Goal: Information Seeking & Learning: Learn about a topic

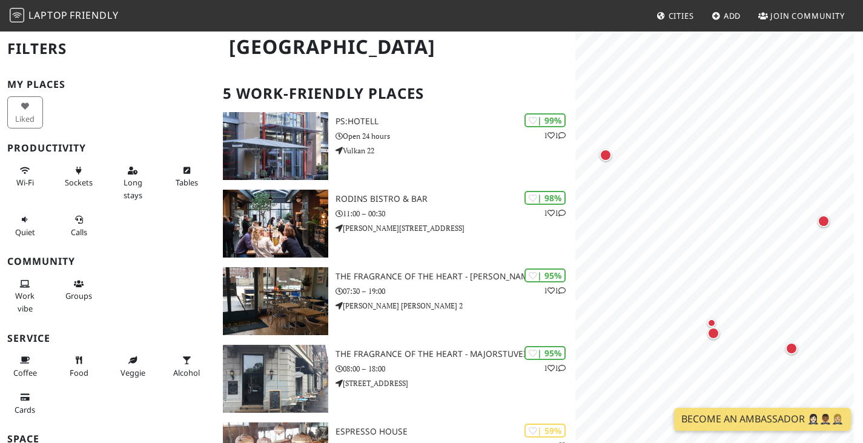
scroll to position [182, 0]
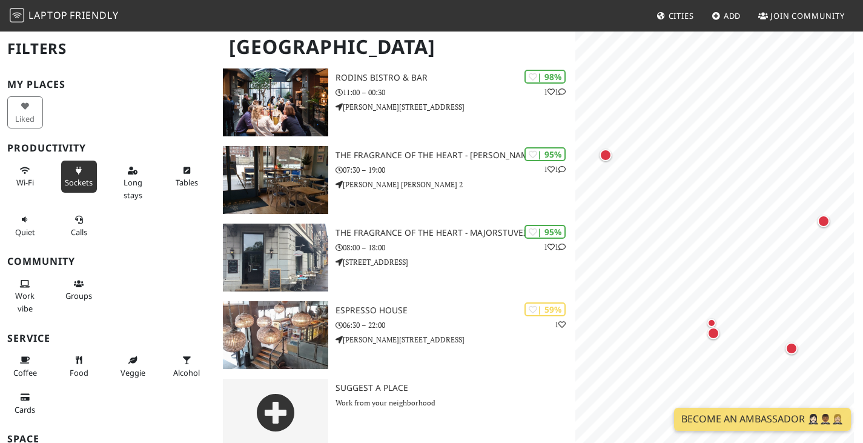
click at [79, 188] on button "Sockets" at bounding box center [79, 176] width 36 height 32
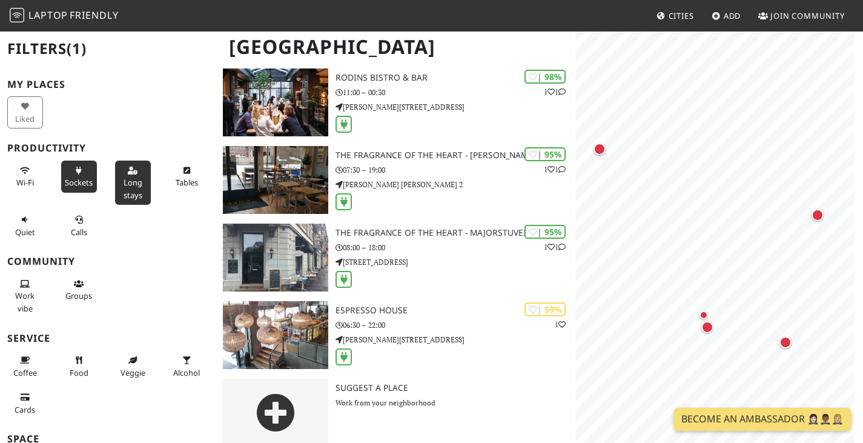
click at [137, 194] on button "Long stays" at bounding box center [133, 182] width 36 height 44
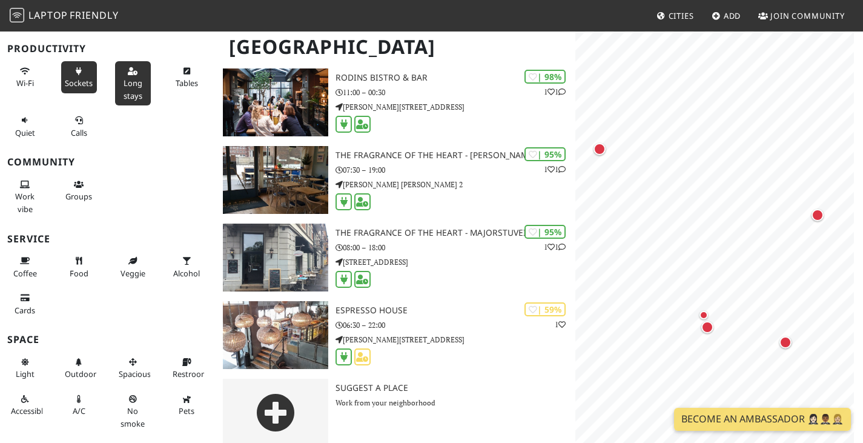
scroll to position [121, 0]
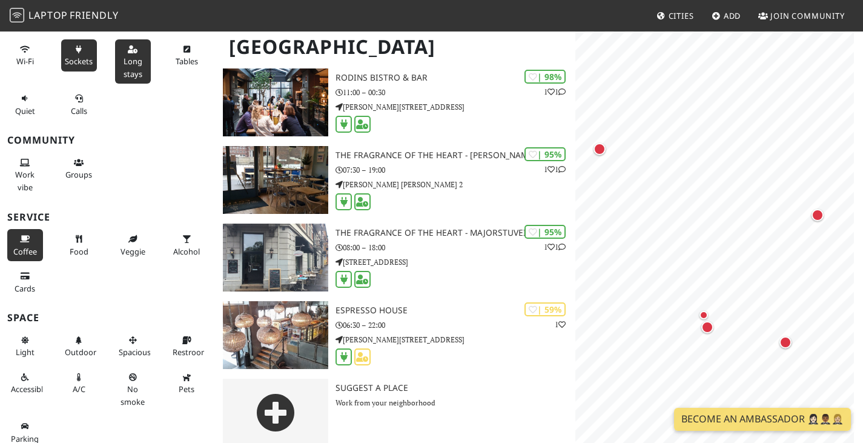
click at [24, 249] on span "Coffee" at bounding box center [25, 251] width 24 height 11
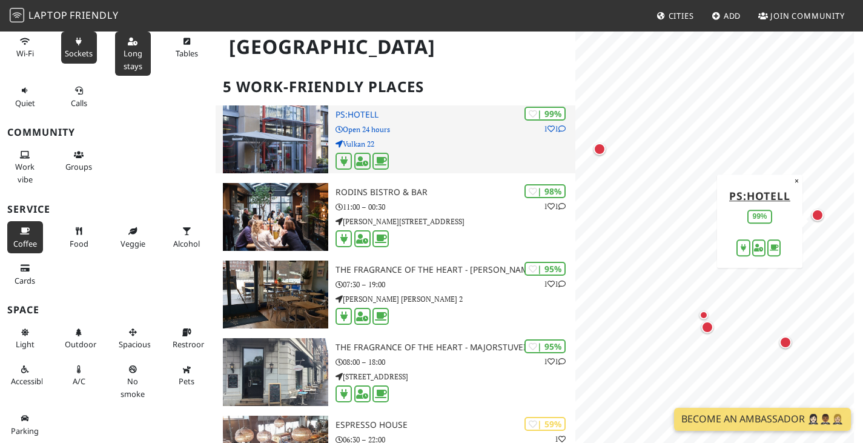
scroll to position [81, 0]
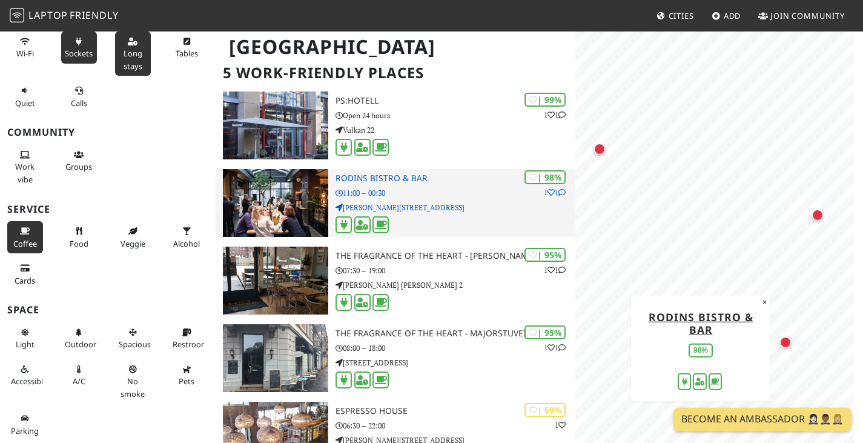
click at [464, 183] on h3 "Rodins Bistro & Bar" at bounding box center [455, 178] width 240 height 10
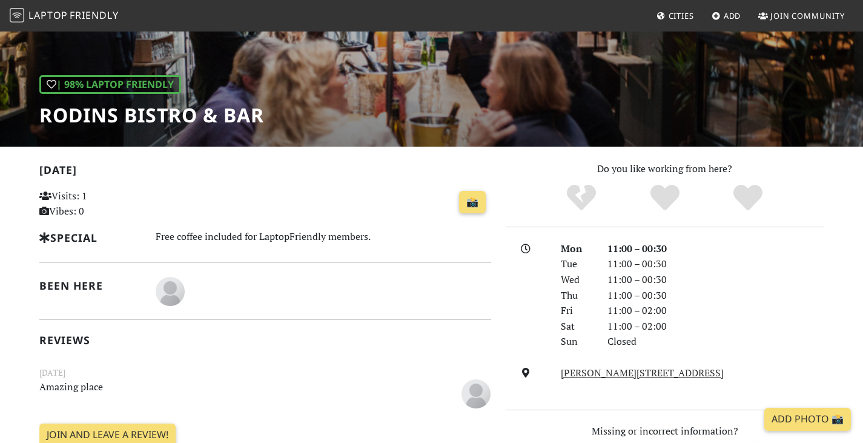
scroll to position [121, 0]
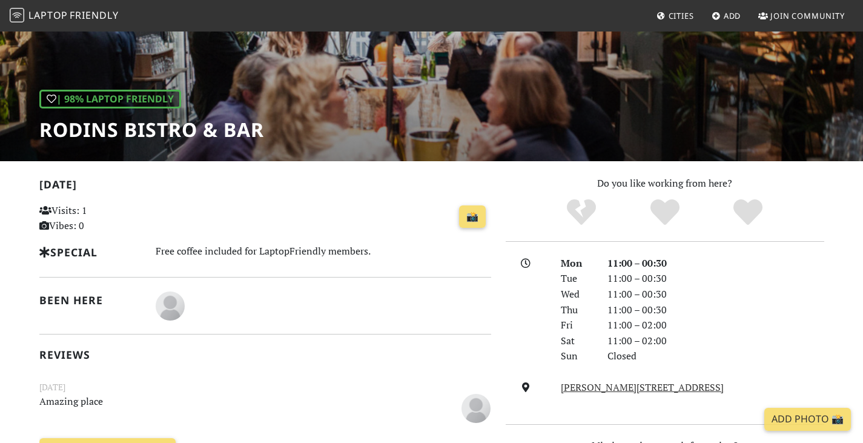
click at [177, 131] on h1 "Rodins Bistro & Bar" at bounding box center [151, 129] width 225 height 23
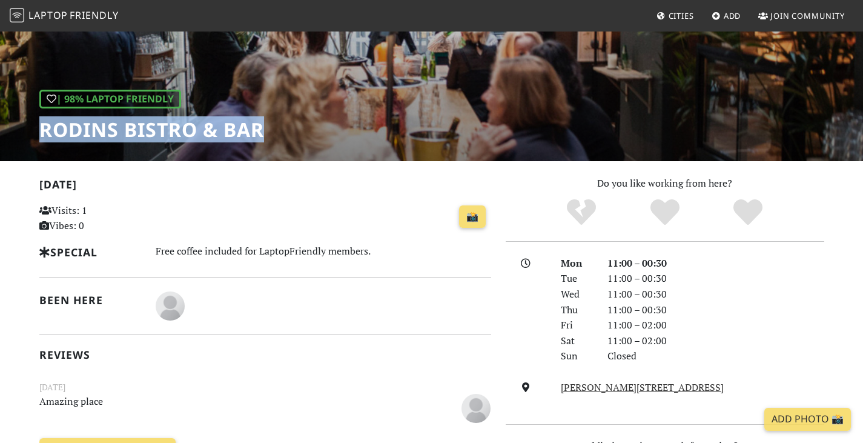
click at [177, 131] on h1 "Rodins Bistro & Bar" at bounding box center [151, 129] width 225 height 23
copy div "Rodins Bistro & Bar"
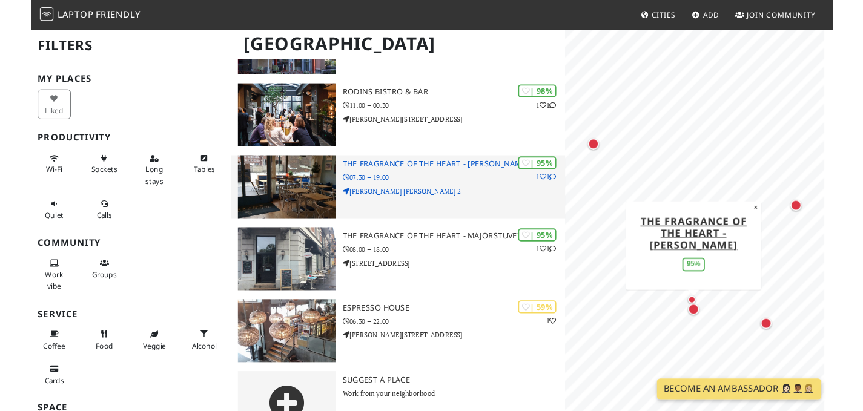
scroll to position [182, 0]
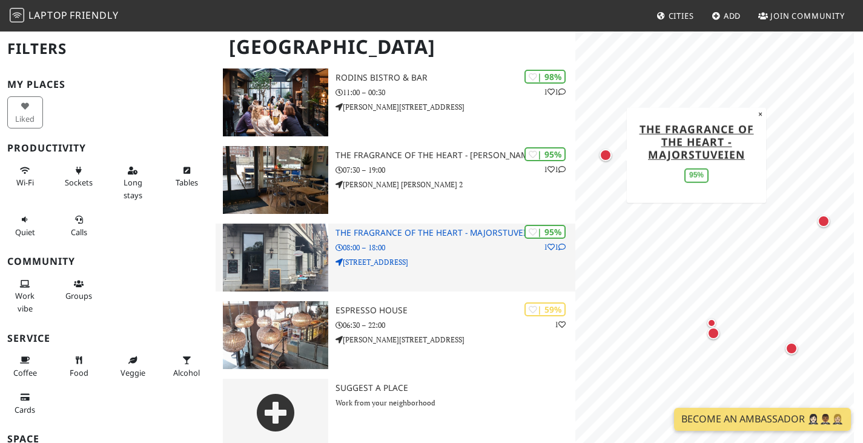
click at [456, 238] on h3 "The Fragrance of the Heart - Majorstuveien" at bounding box center [455, 233] width 240 height 10
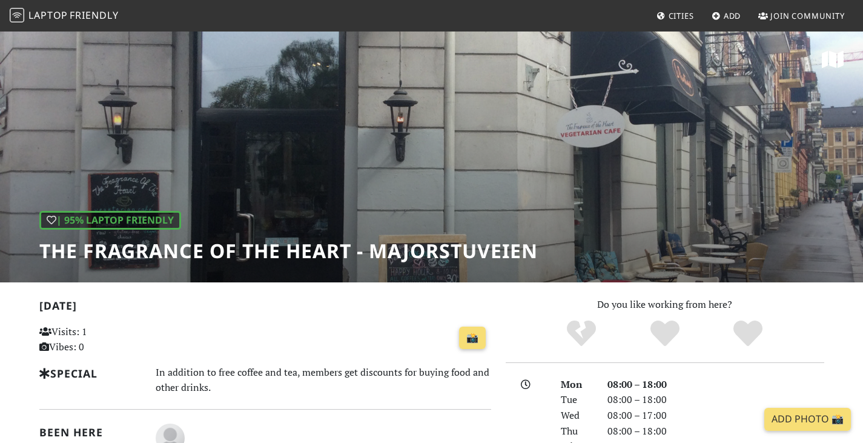
click at [262, 251] on h1 "The Fragrance of the Heart - Majorstuveien" at bounding box center [288, 250] width 498 height 23
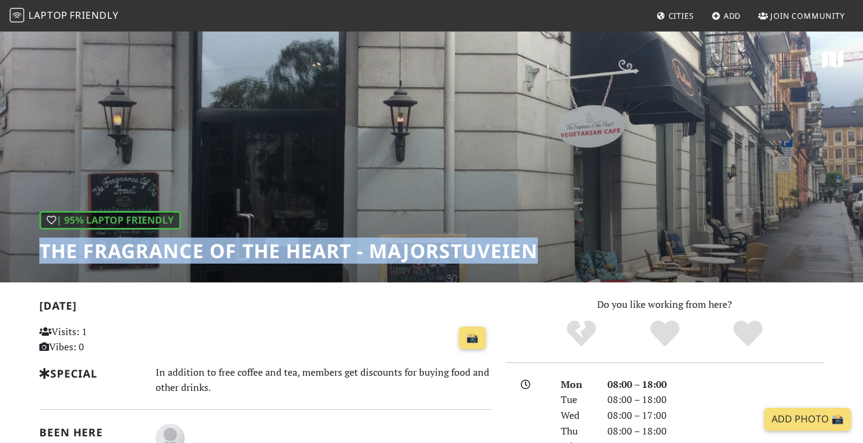
click at [262, 251] on h1 "The Fragrance of the Heart - Majorstuveien" at bounding box center [288, 250] width 498 height 23
copy div "The Fragrance of the Heart - Majorstuveien"
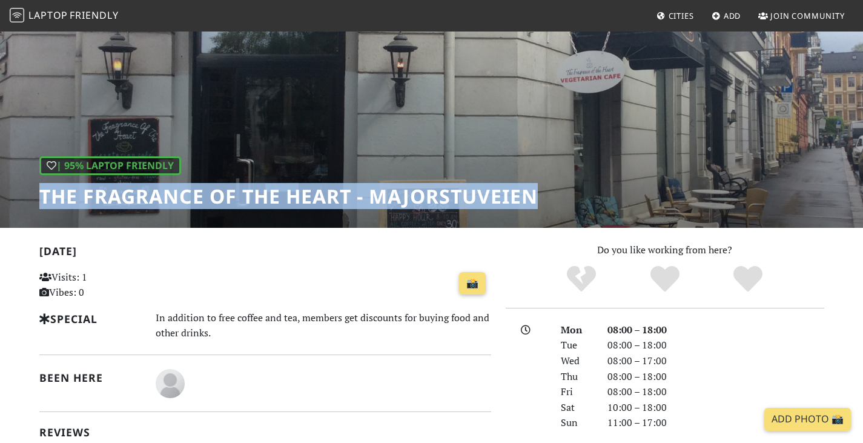
scroll to position [182, 0]
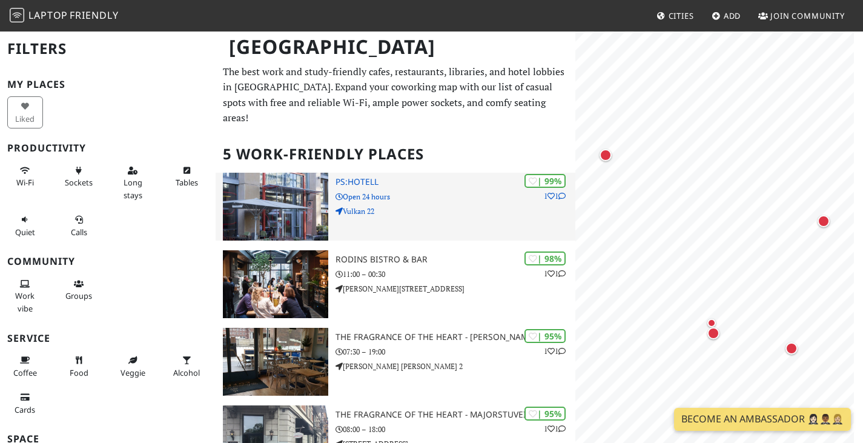
scroll to position [182, 0]
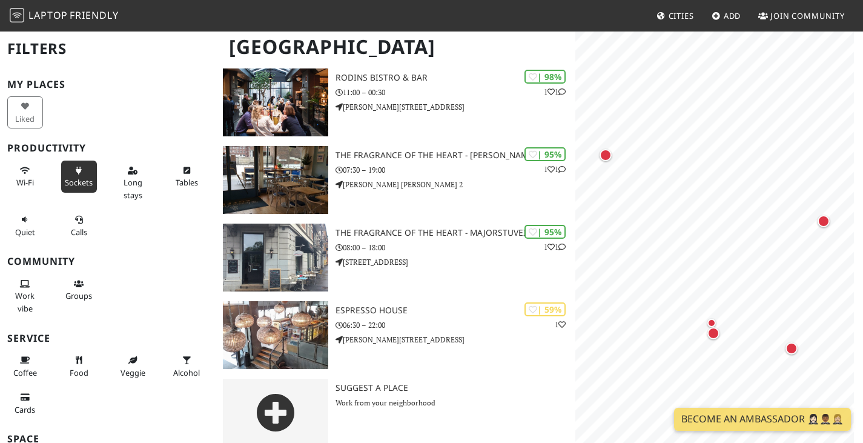
click at [65, 181] on span "Sockets" at bounding box center [79, 182] width 28 height 11
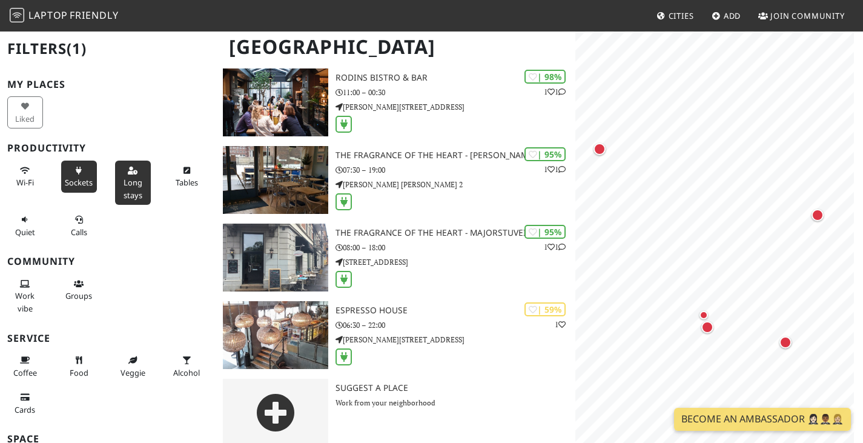
click at [133, 185] on span "Long stays" at bounding box center [133, 188] width 19 height 23
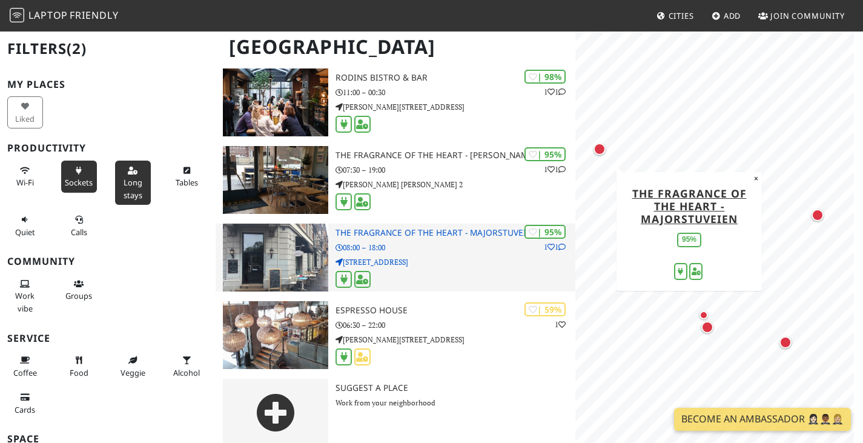
scroll to position [202, 0]
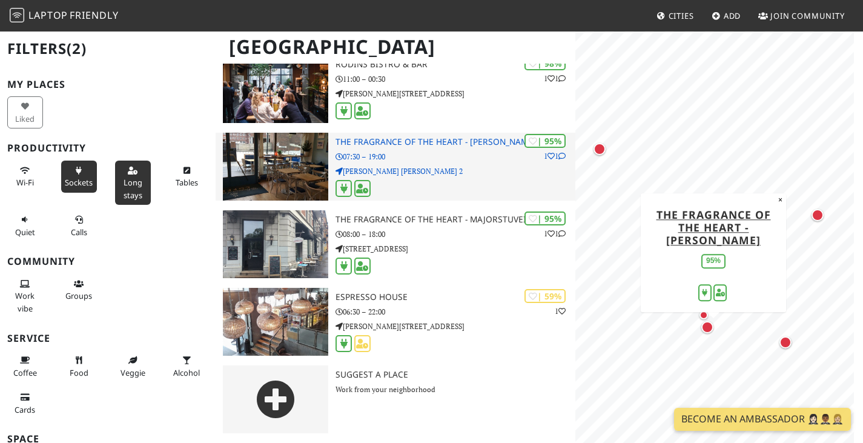
click at [286, 185] on img at bounding box center [275, 167] width 105 height 68
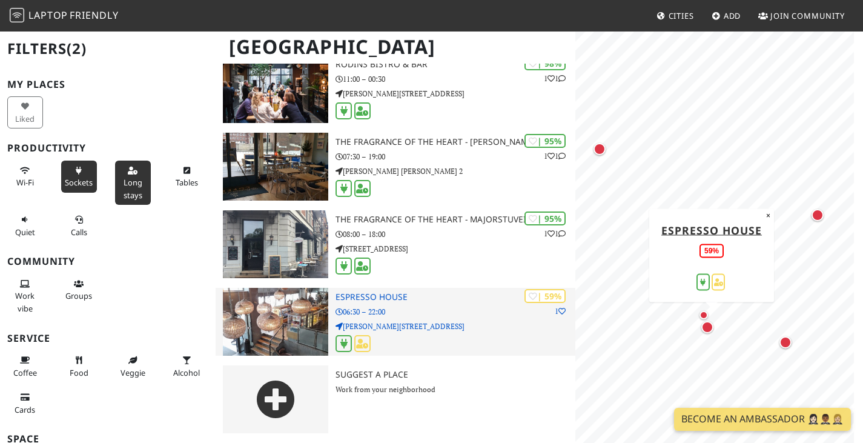
click at [424, 326] on p "[PERSON_NAME][STREET_ADDRESS]" at bounding box center [455, 326] width 240 height 12
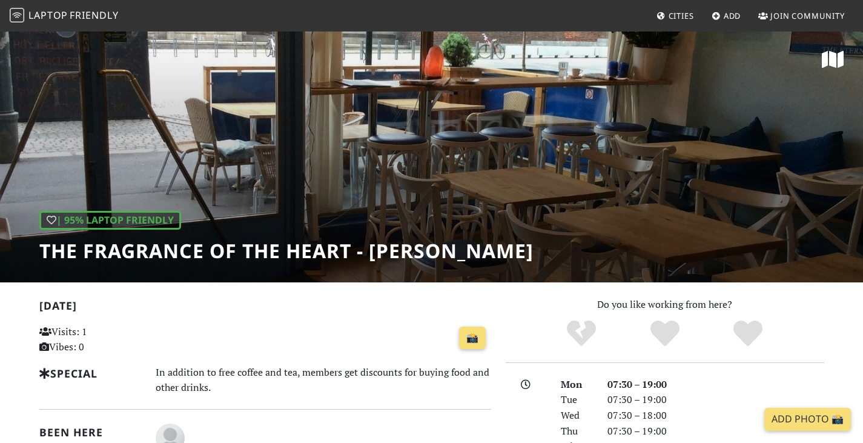
click at [234, 255] on h1 "The Fragrance of the Heart - [PERSON_NAME]" at bounding box center [286, 250] width 494 height 23
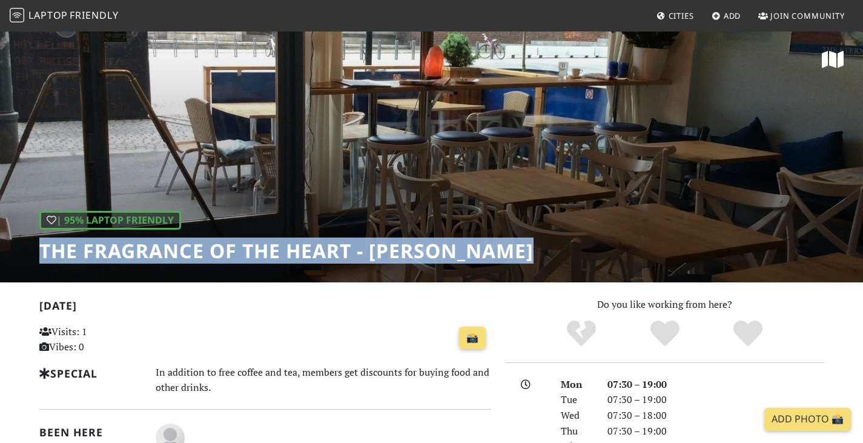
click at [234, 255] on h1 "The Fragrance of the Heart - [PERSON_NAME]" at bounding box center [286, 250] width 494 height 23
copy div "The Fragrance of the Heart - [PERSON_NAME]"
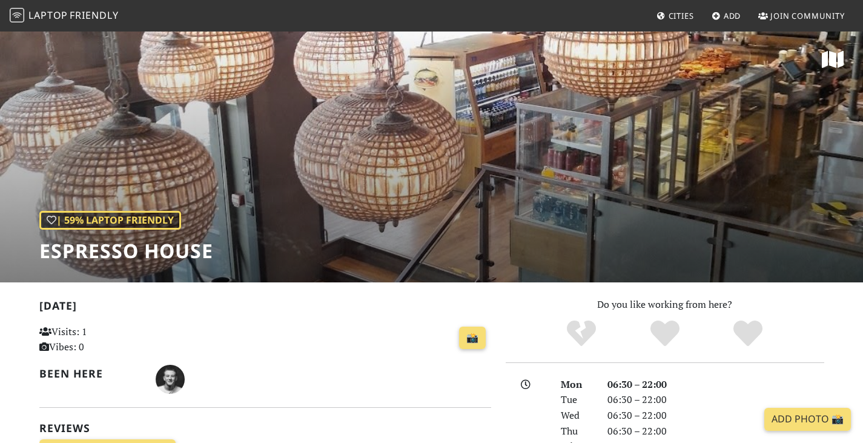
click at [111, 248] on h1 "Espresso House" at bounding box center [126, 250] width 174 height 23
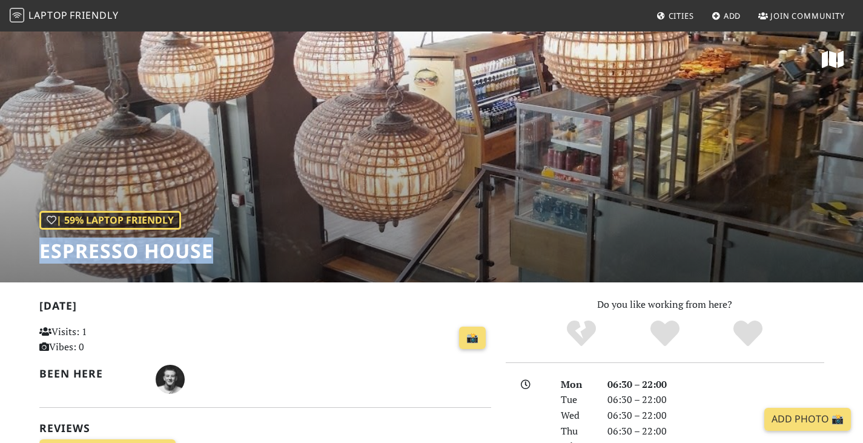
click at [111, 248] on h1 "Espresso House" at bounding box center [126, 250] width 174 height 23
copy div "Espresso House"
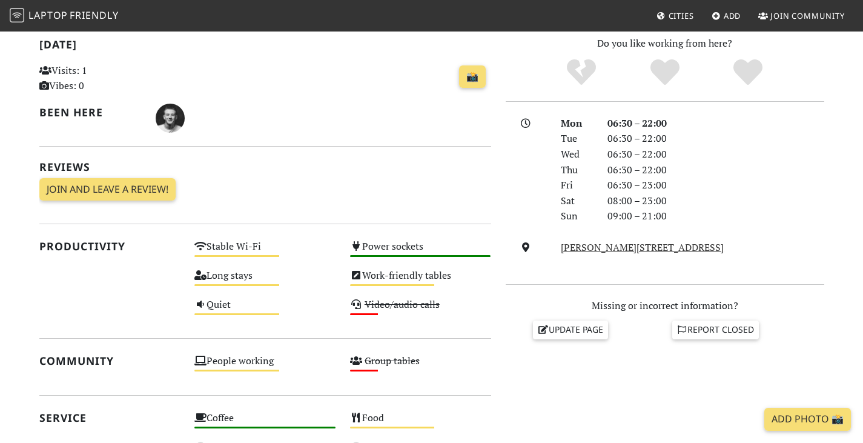
scroll to position [182, 0]
